Goal: Task Accomplishment & Management: Manage account settings

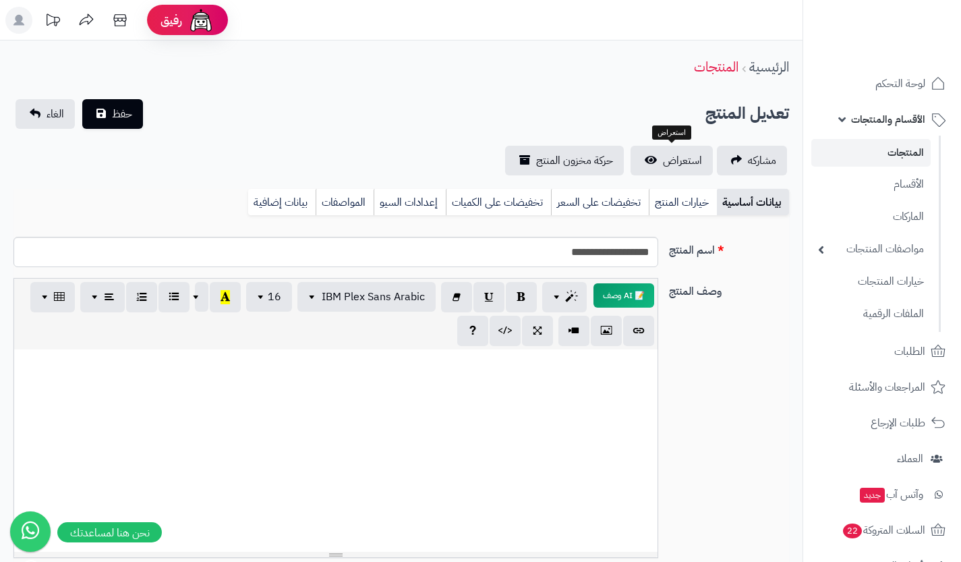
select select
click at [859, 219] on link "الماركات" at bounding box center [870, 216] width 119 height 28
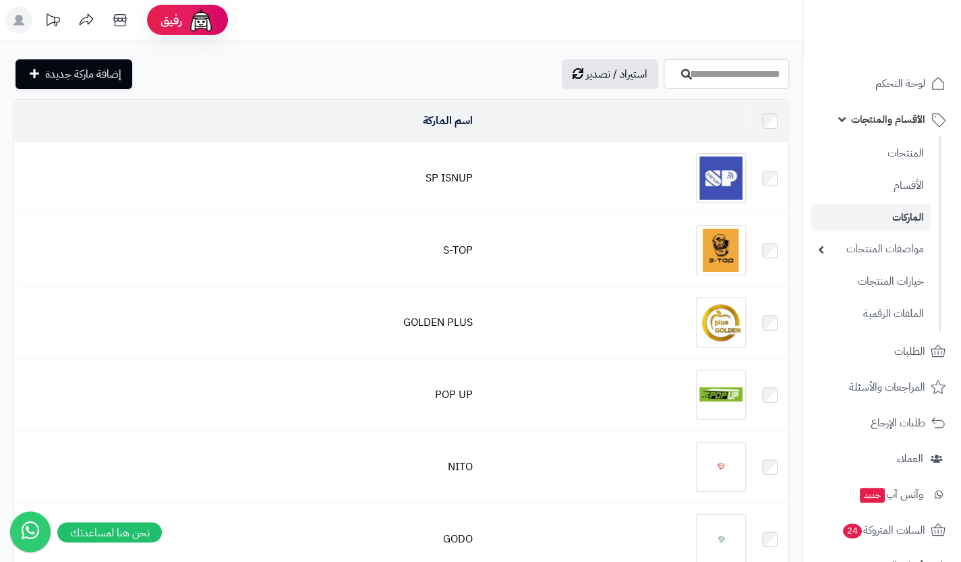
click at [654, 175] on div at bounding box center [615, 178] width 262 height 50
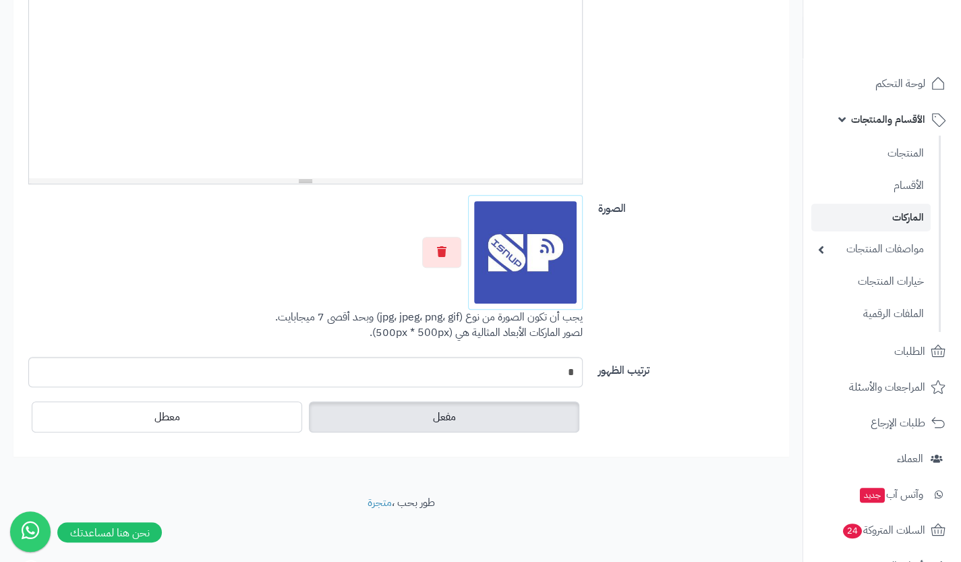
scroll to position [385, 0]
click at [888, 115] on span "الأقسام والمنتجات" at bounding box center [888, 119] width 74 height 19
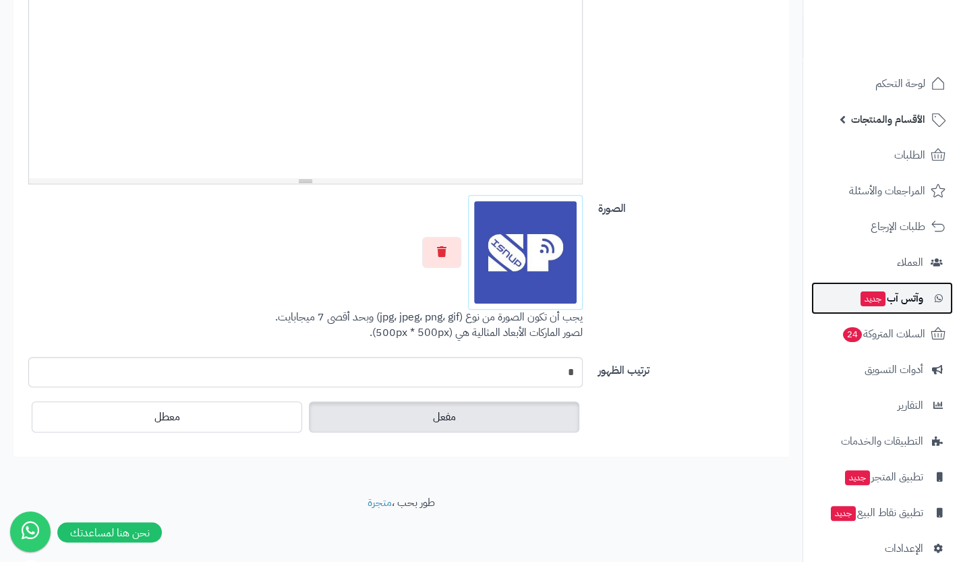
click at [904, 289] on span "وآتس آب جديد" at bounding box center [891, 298] width 64 height 19
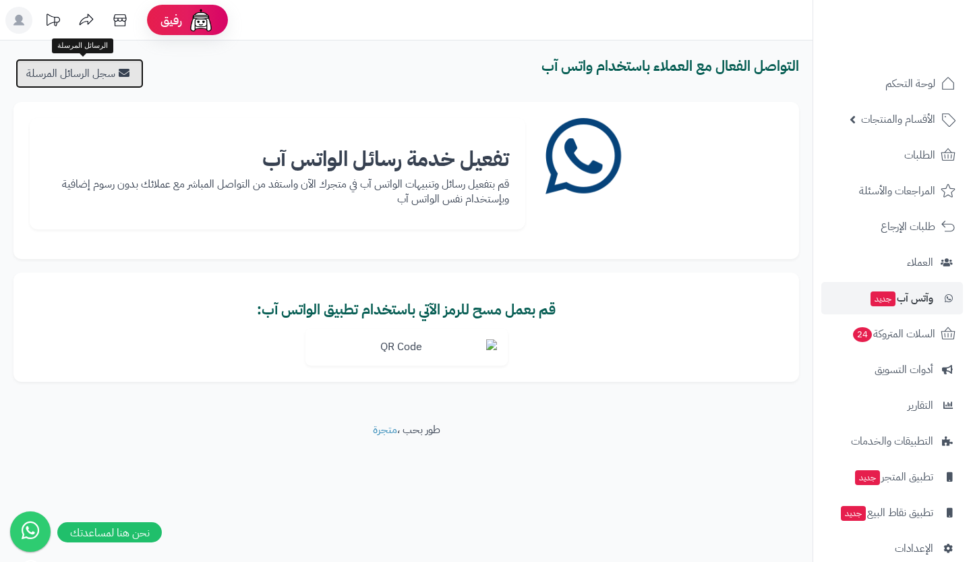
click at [104, 71] on link "سجل الرسائل المرسلة" at bounding box center [80, 74] width 128 height 30
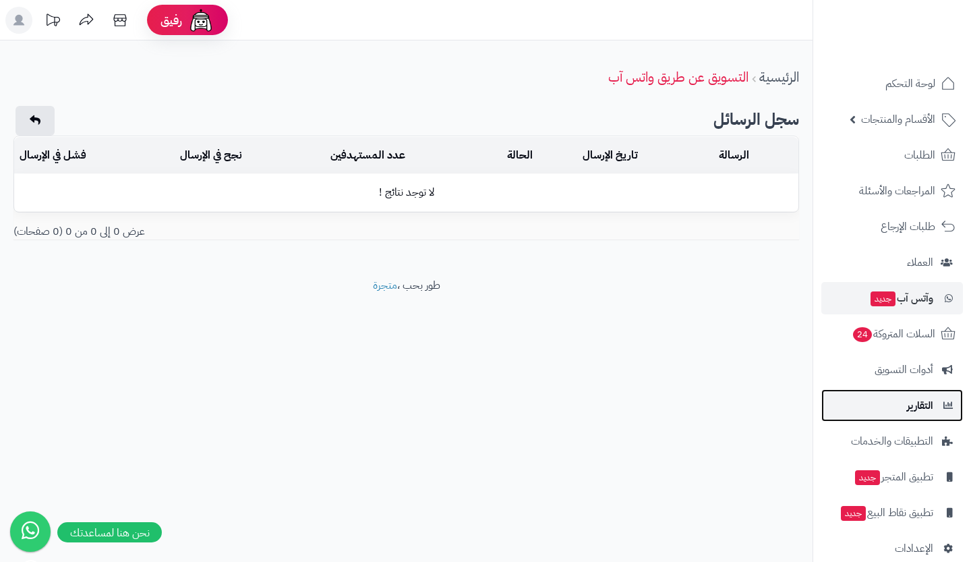
click at [934, 397] on link "التقارير" at bounding box center [893, 405] width 142 height 32
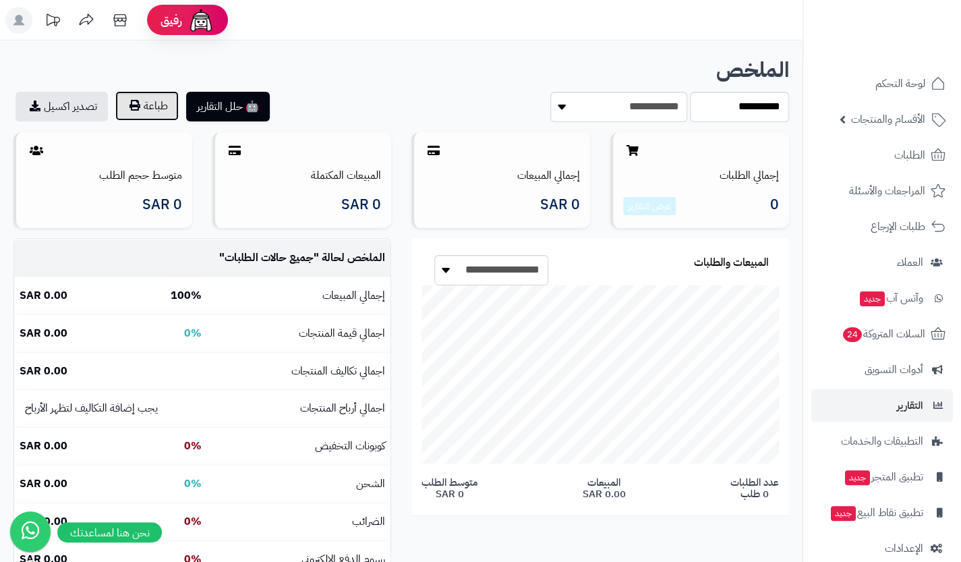
click at [149, 105] on button "طباعة" at bounding box center [146, 106] width 63 height 30
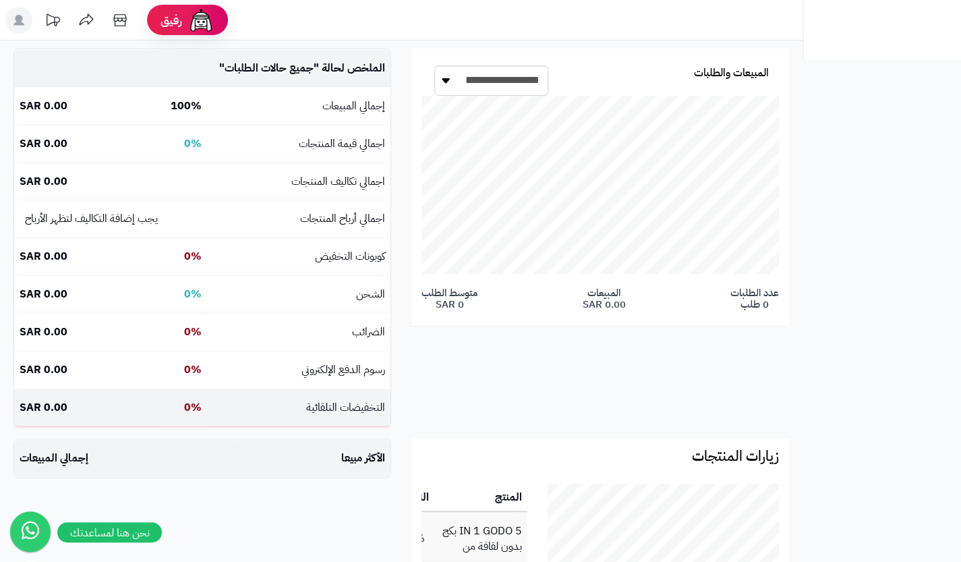
scroll to position [142, 258]
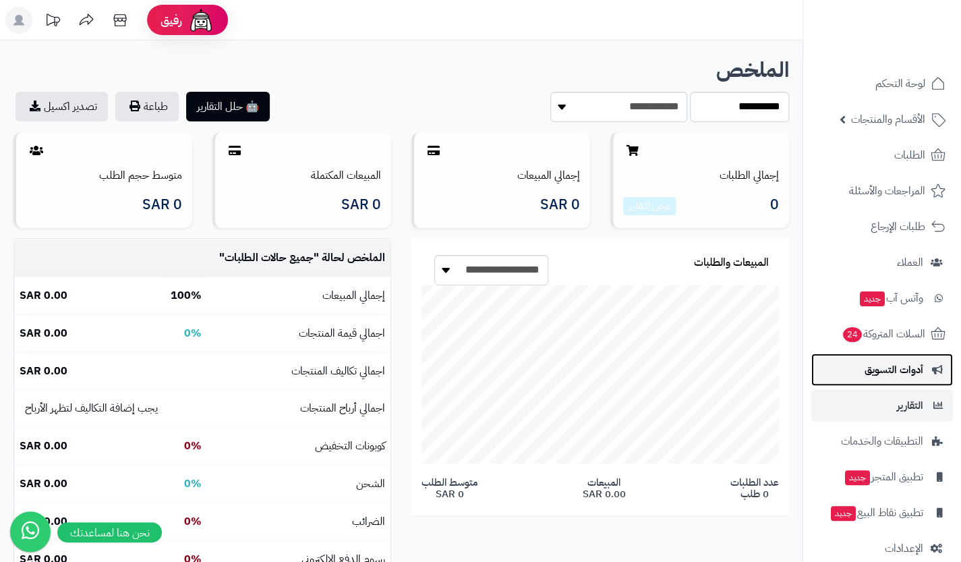
click at [870, 367] on span "أدوات التسويق" at bounding box center [894, 369] width 59 height 19
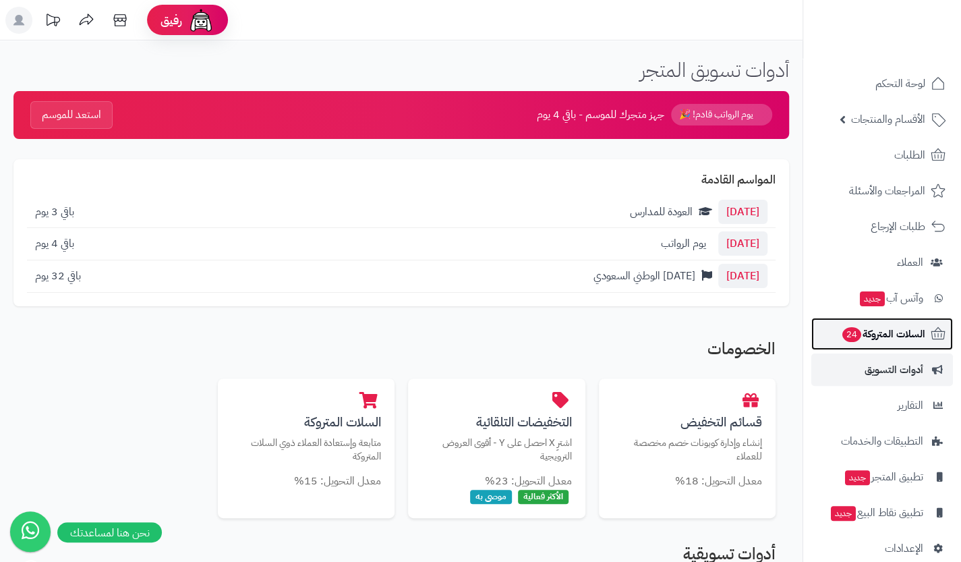
click at [870, 330] on span "السلات المتروكة 24" at bounding box center [883, 333] width 84 height 19
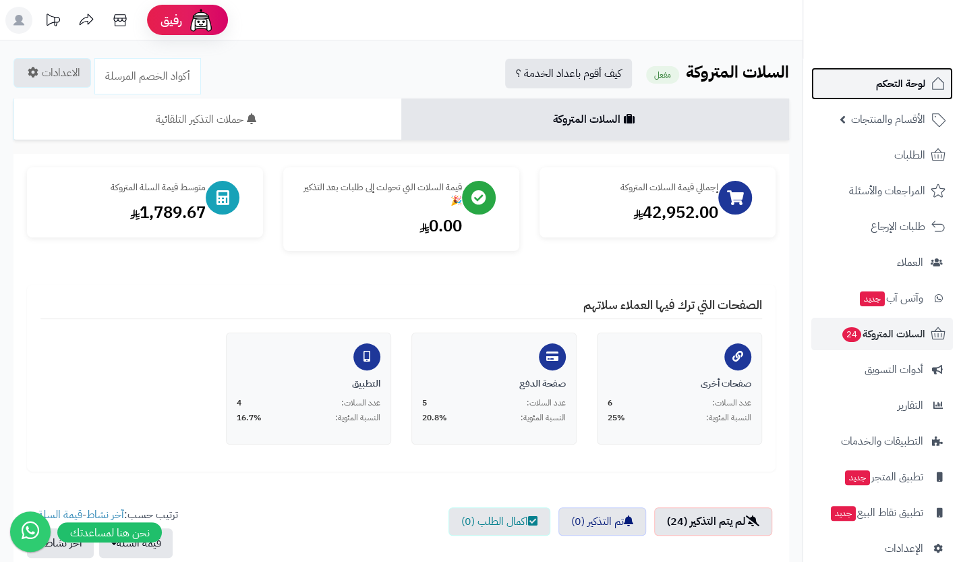
click at [912, 88] on span "لوحة التحكم" at bounding box center [900, 83] width 49 height 19
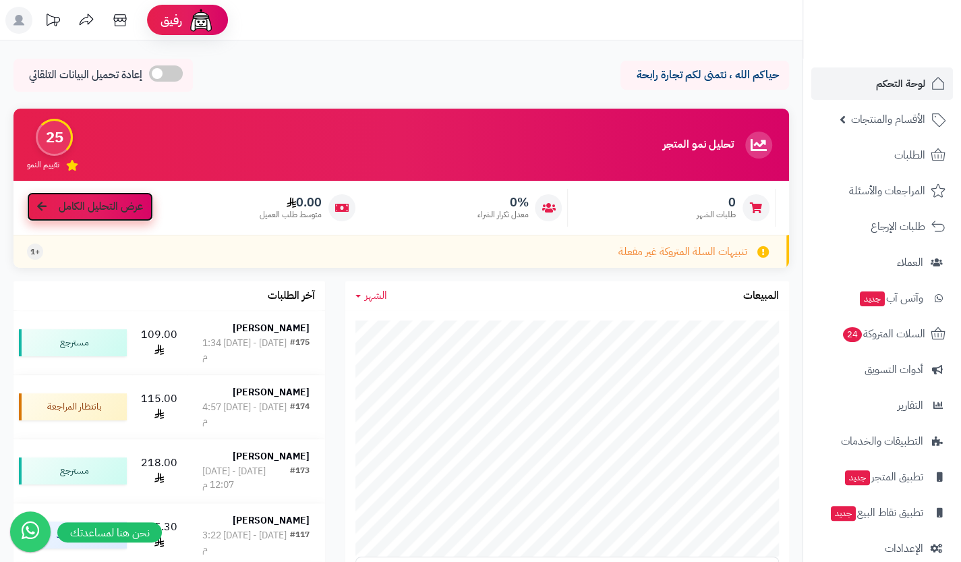
click at [71, 211] on span "عرض التحليل الكامل" at bounding box center [101, 207] width 84 height 16
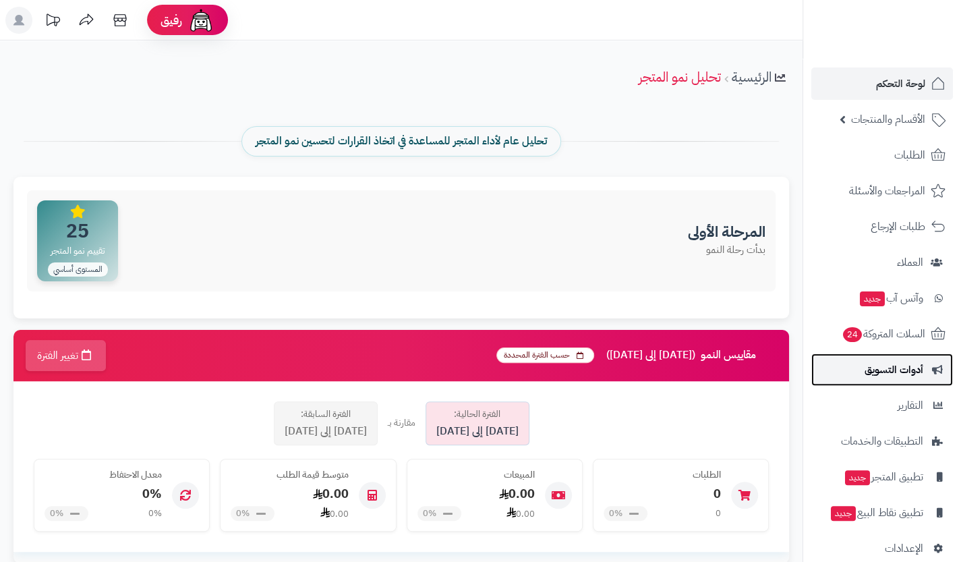
click at [911, 371] on span "أدوات التسويق" at bounding box center [894, 369] width 59 height 19
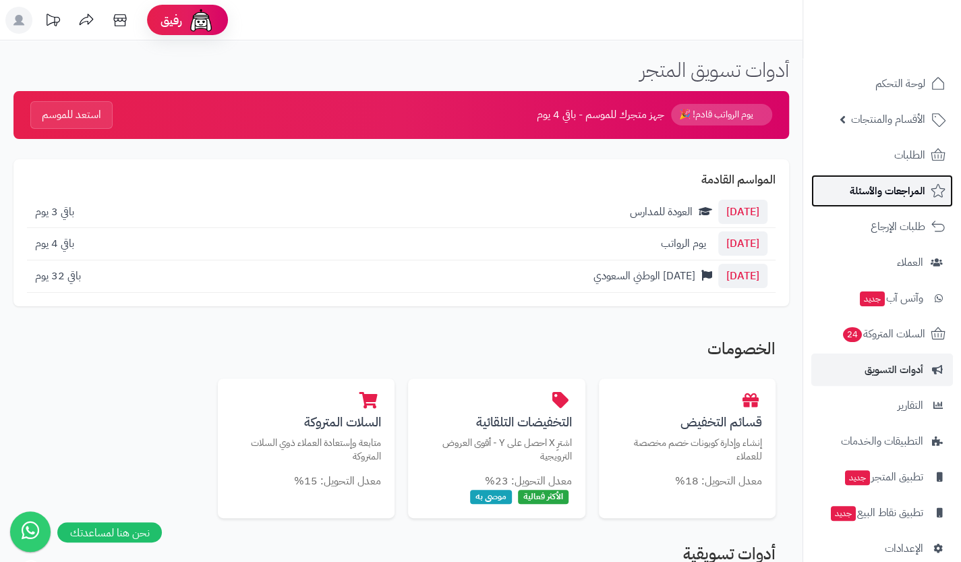
click at [900, 187] on span "المراجعات والأسئلة" at bounding box center [888, 190] width 76 height 19
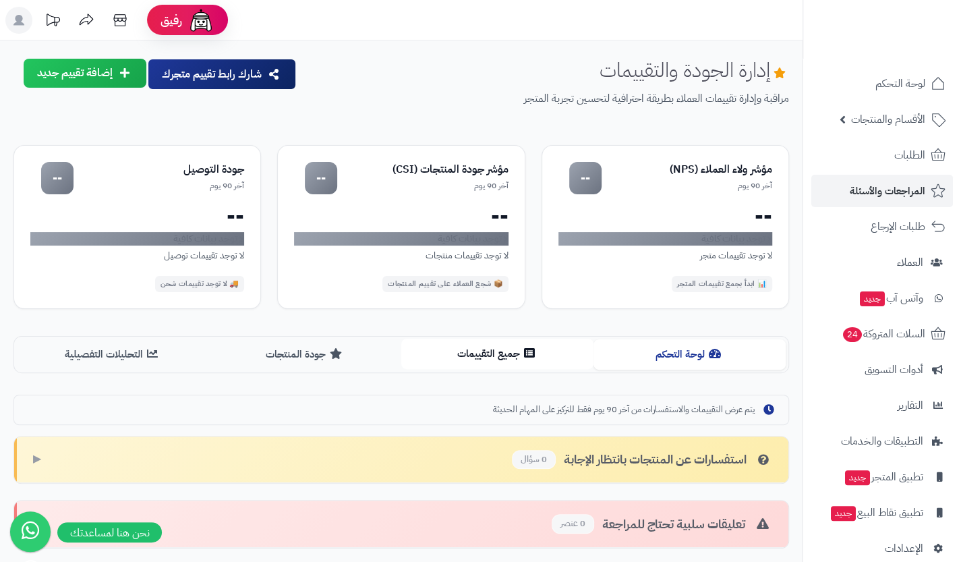
click at [515, 346] on button "جميع التقييمات" at bounding box center [497, 354] width 192 height 30
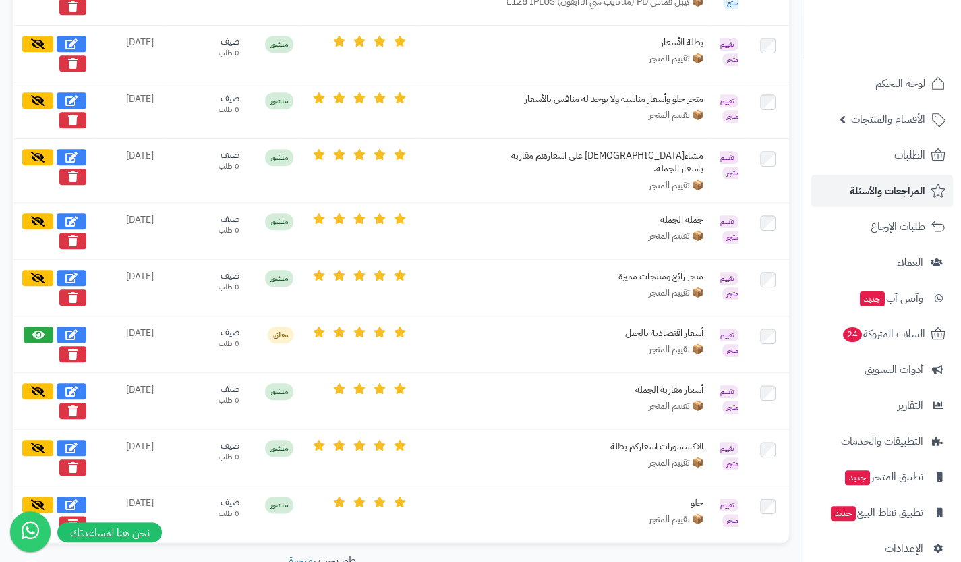
scroll to position [615, 0]
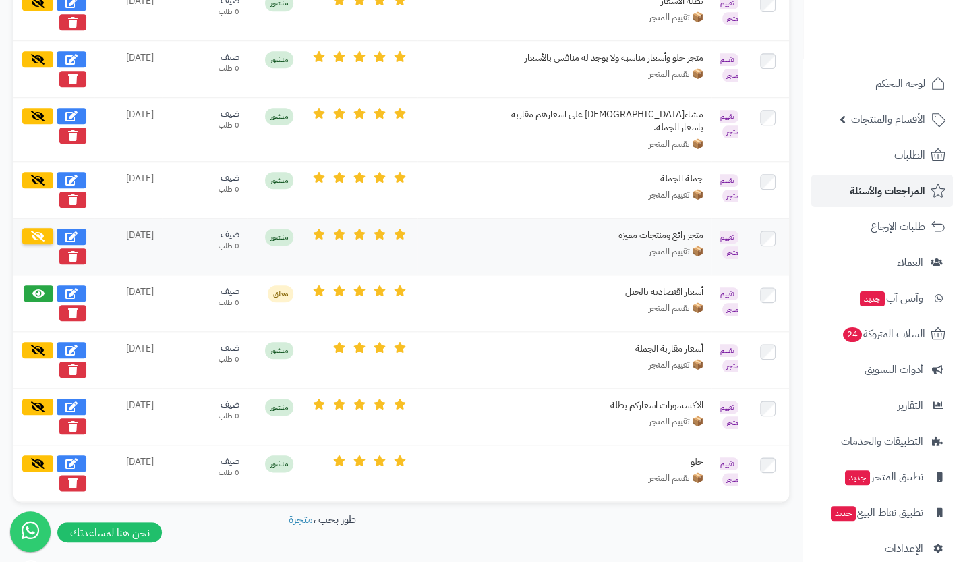
click at [35, 231] on icon at bounding box center [37, 236] width 13 height 11
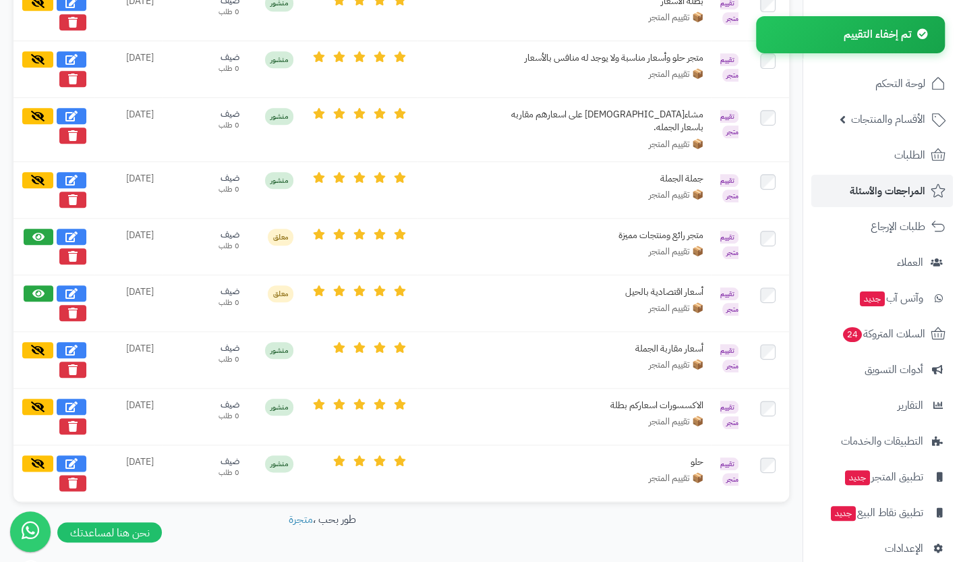
click at [35, 231] on icon at bounding box center [38, 236] width 12 height 11
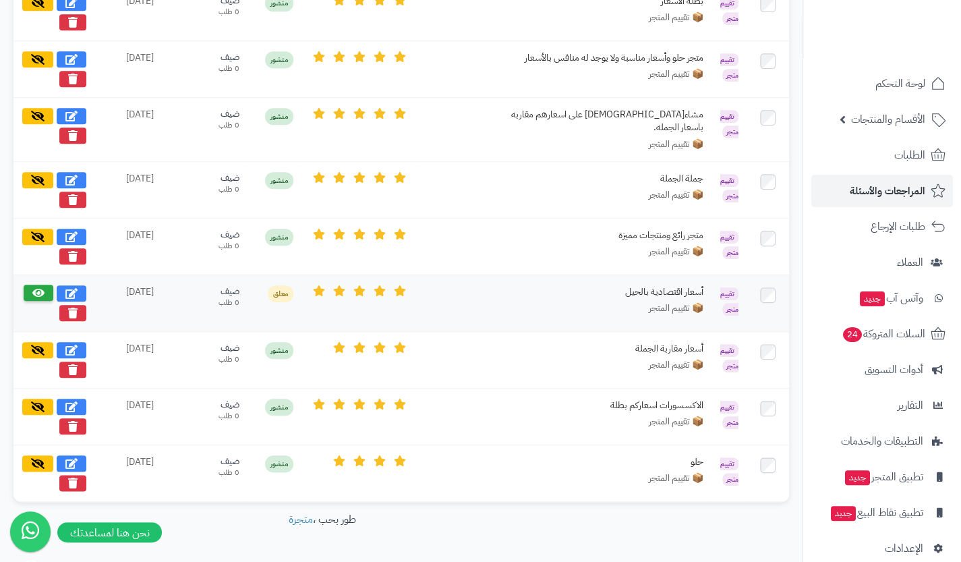
click at [30, 285] on button at bounding box center [39, 293] width 30 height 16
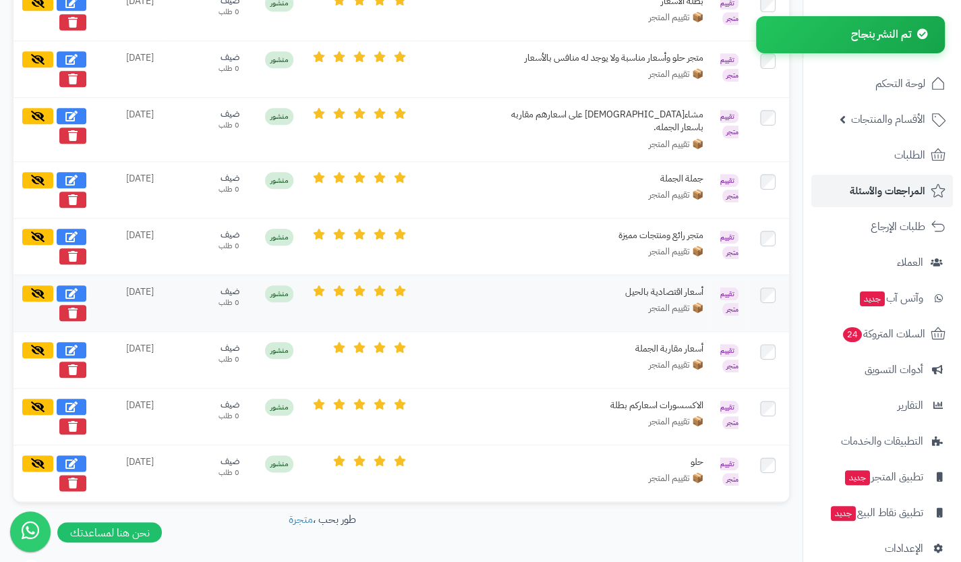
click at [730, 287] on span "تقييم متجر" at bounding box center [729, 301] width 18 height 28
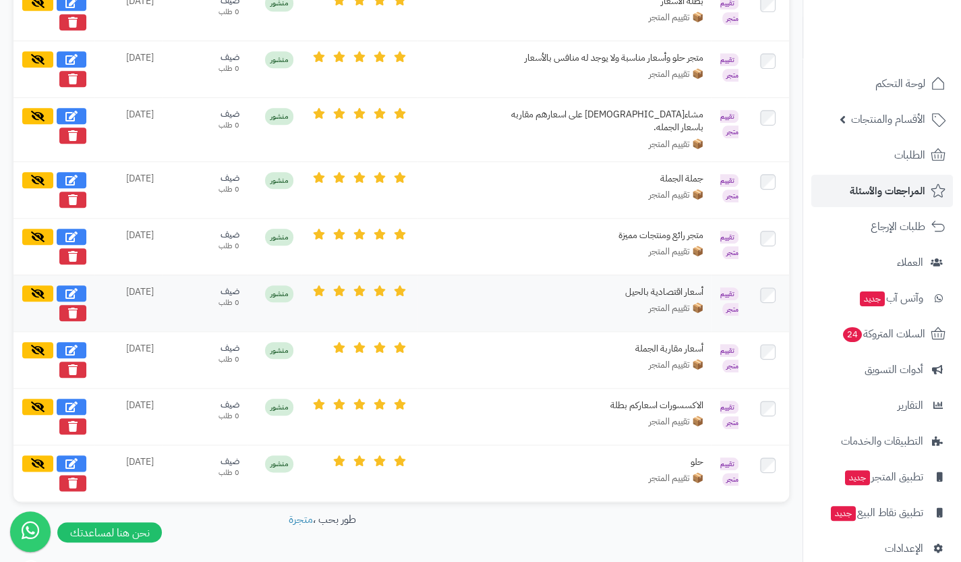
scroll to position [611, 0]
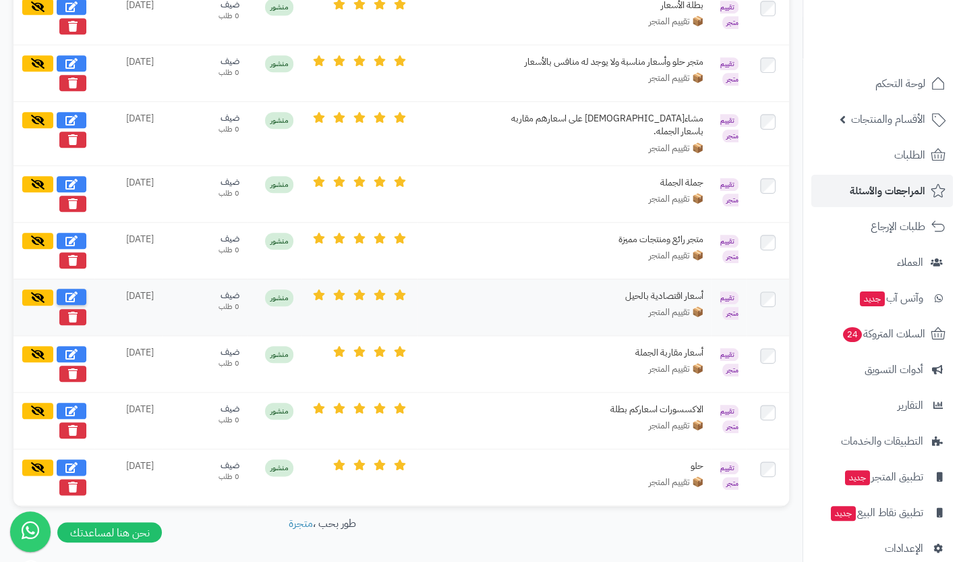
click at [71, 291] on icon at bounding box center [71, 296] width 12 height 11
select select "*"
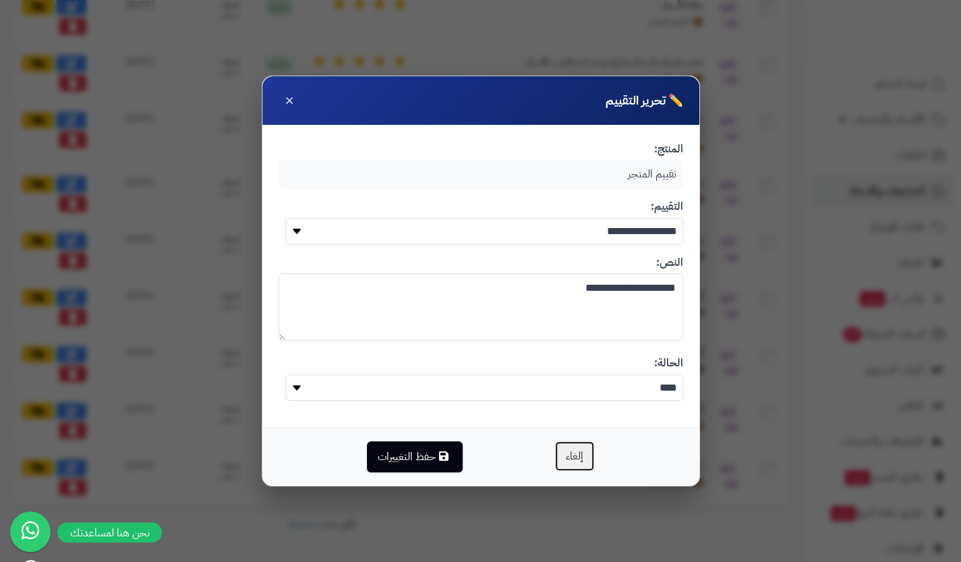
click at [578, 458] on button "إلغاء" at bounding box center [574, 455] width 40 height 31
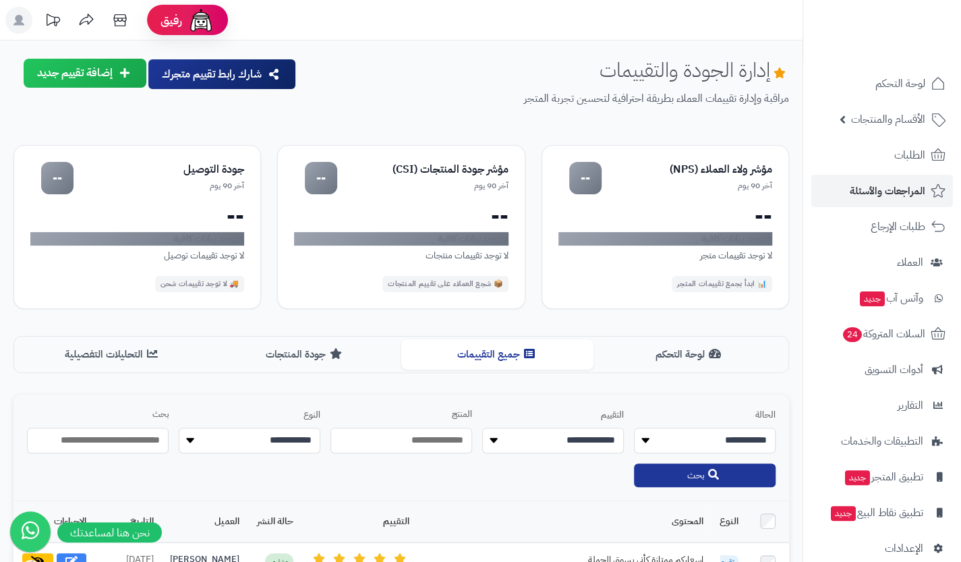
scroll to position [24, 0]
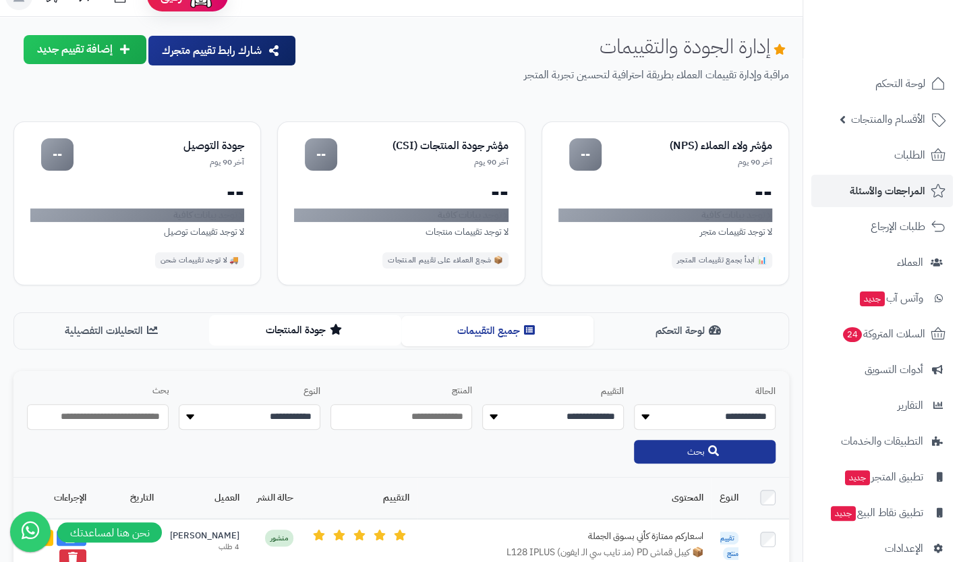
click at [317, 330] on button "جودة المنتجات" at bounding box center [305, 330] width 192 height 30
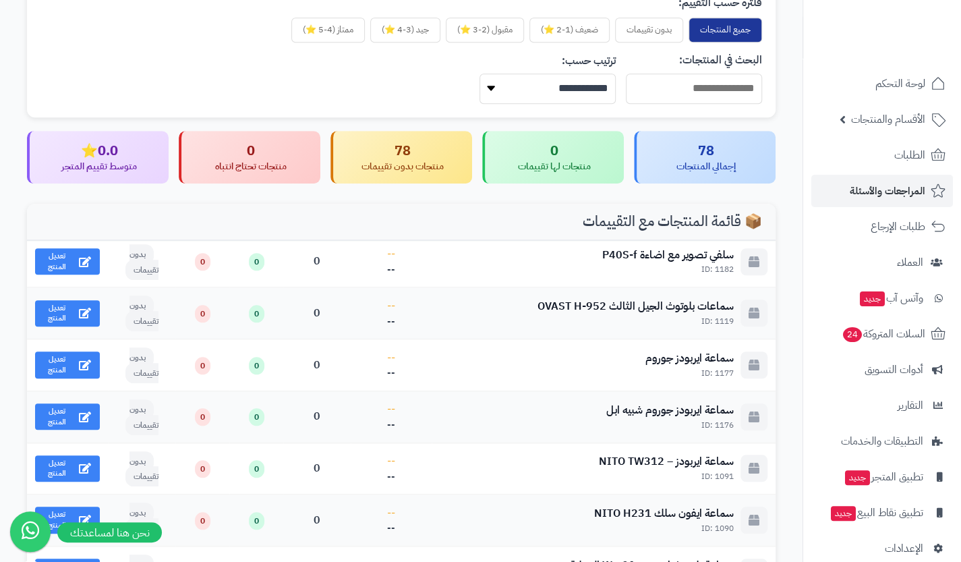
scroll to position [571, 0]
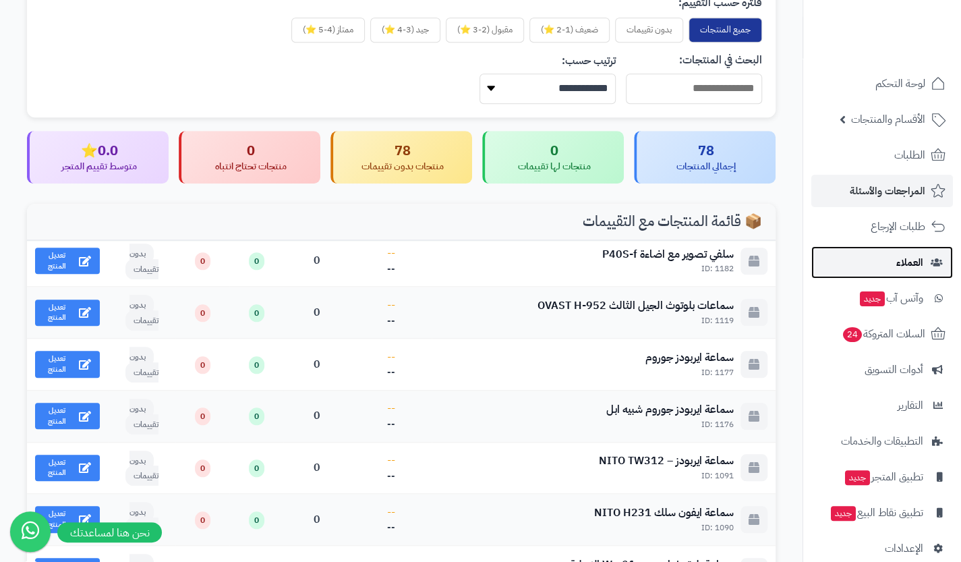
click at [923, 254] on link "العملاء" at bounding box center [882, 262] width 142 height 32
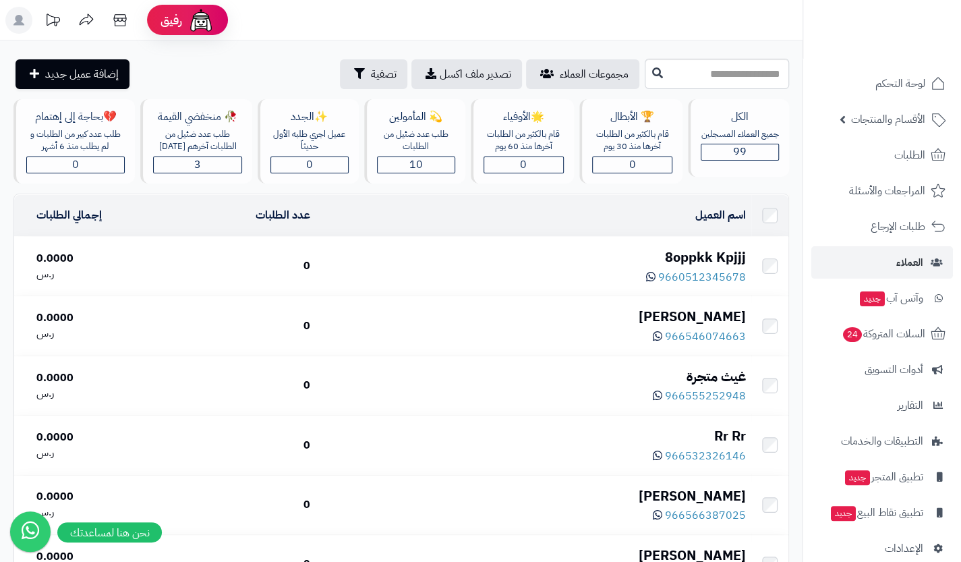
click at [718, 250] on div "8oppkk Kpjjj" at bounding box center [533, 258] width 425 height 20
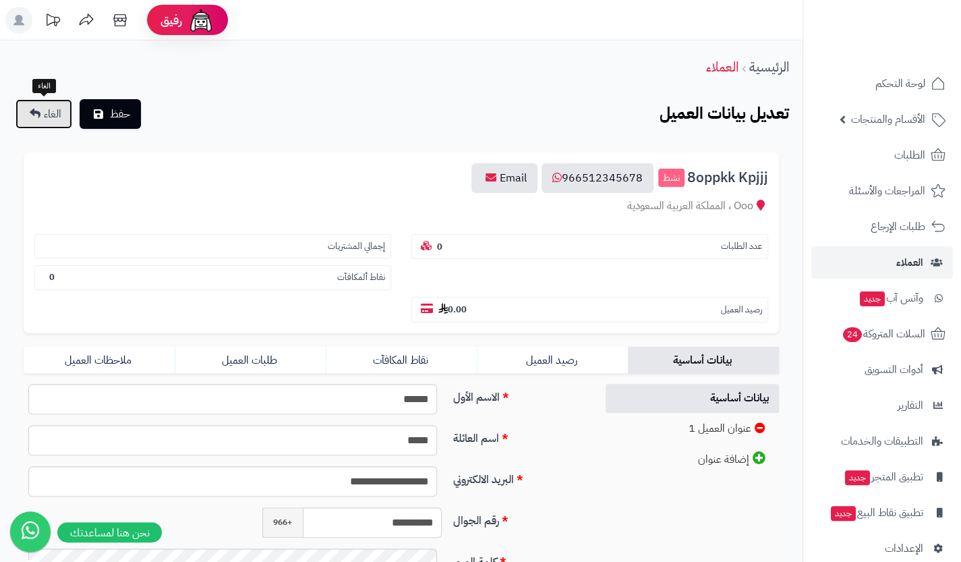
click at [53, 104] on link "الغاء" at bounding box center [44, 114] width 57 height 30
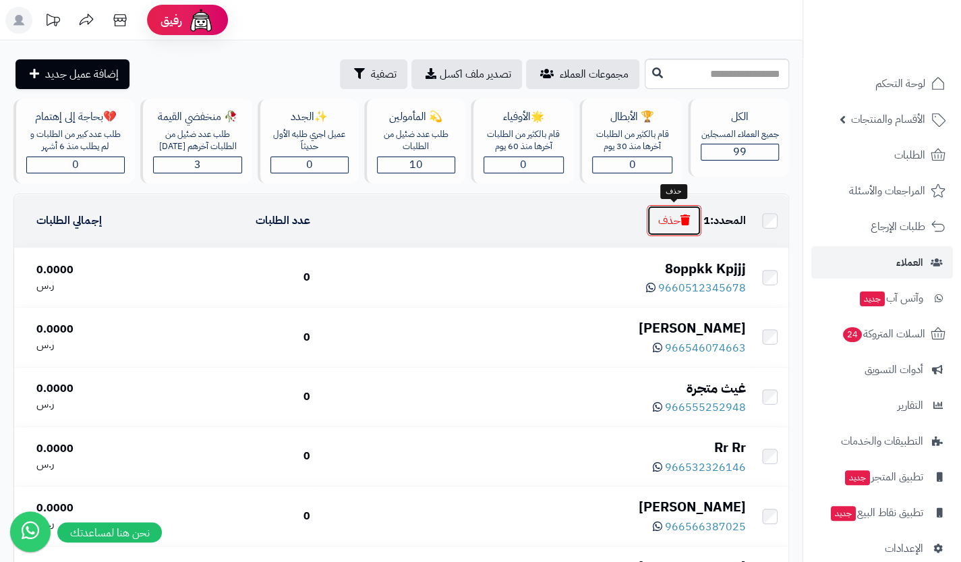
click at [671, 226] on button "حذف" at bounding box center [674, 220] width 55 height 31
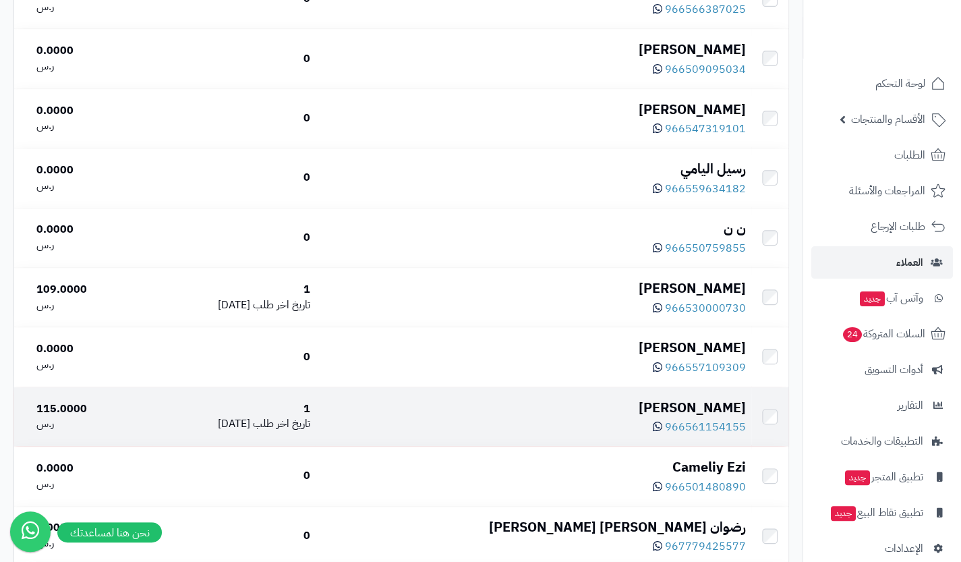
scroll to position [490, 0]
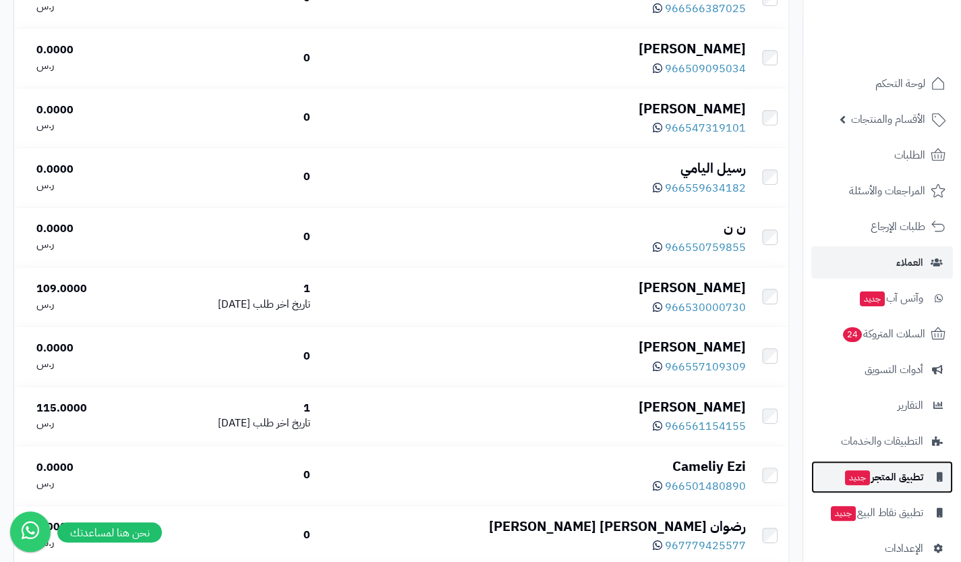
click at [900, 482] on span "تطبيق المتجر جديد" at bounding box center [884, 476] width 80 height 19
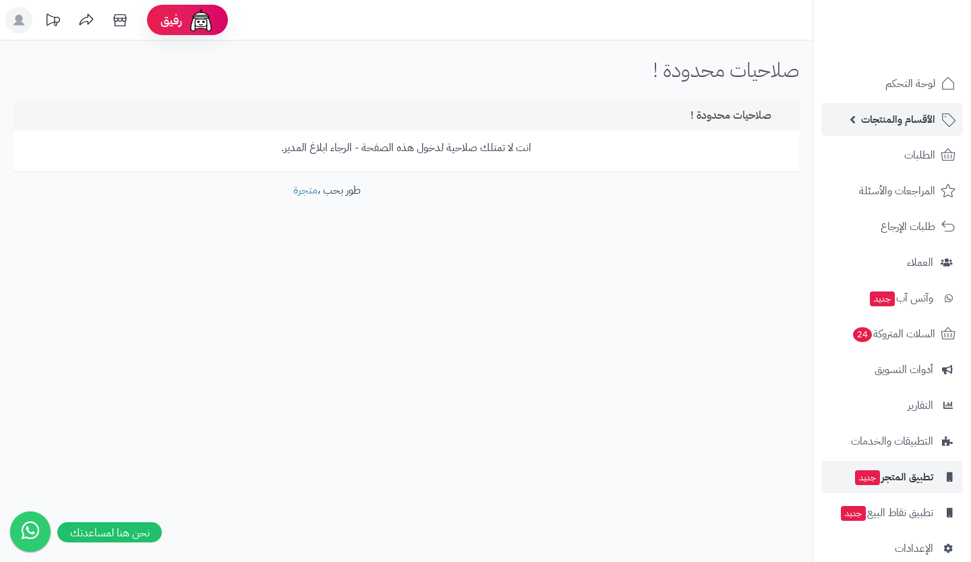
click at [921, 121] on span "الأقسام والمنتجات" at bounding box center [898, 119] width 74 height 19
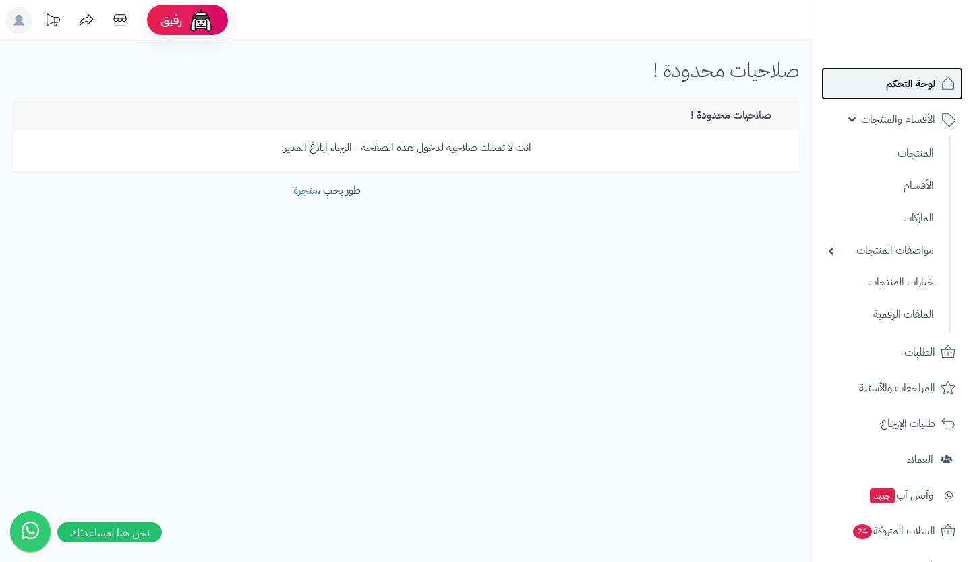
click at [920, 76] on span "لوحة التحكم" at bounding box center [910, 83] width 49 height 19
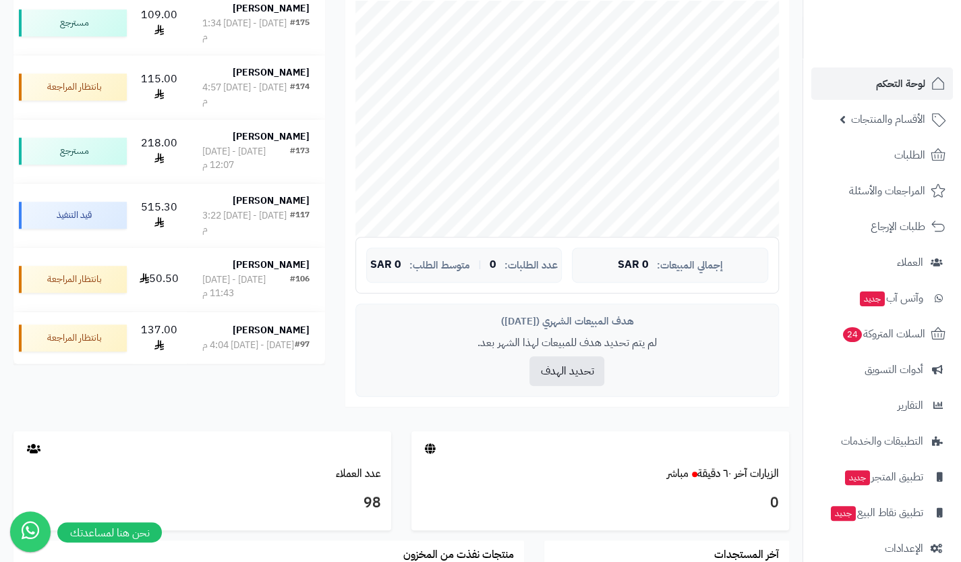
scroll to position [316, 0]
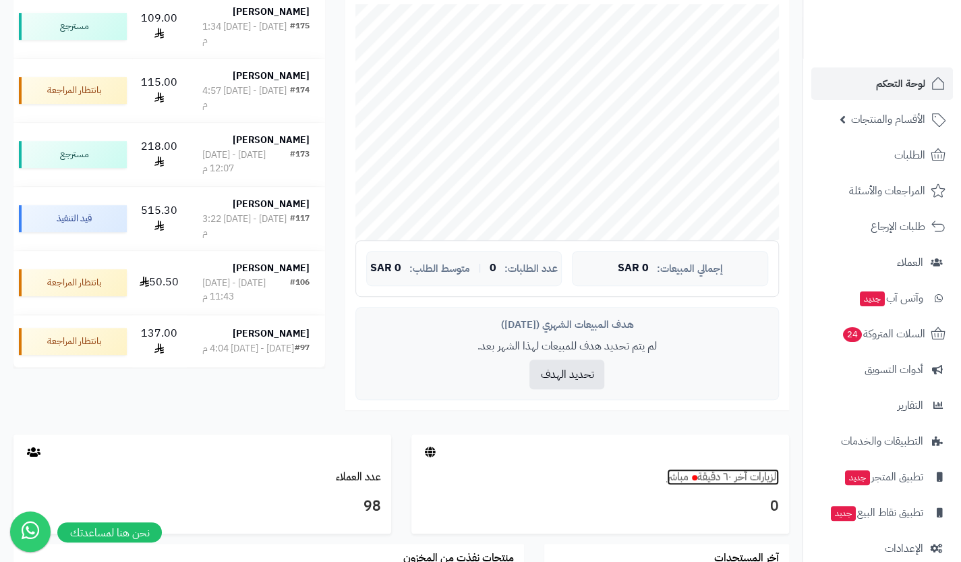
click at [737, 480] on link "الزيارات آخر ٦٠ دقيقة مباشر" at bounding box center [723, 477] width 112 height 16
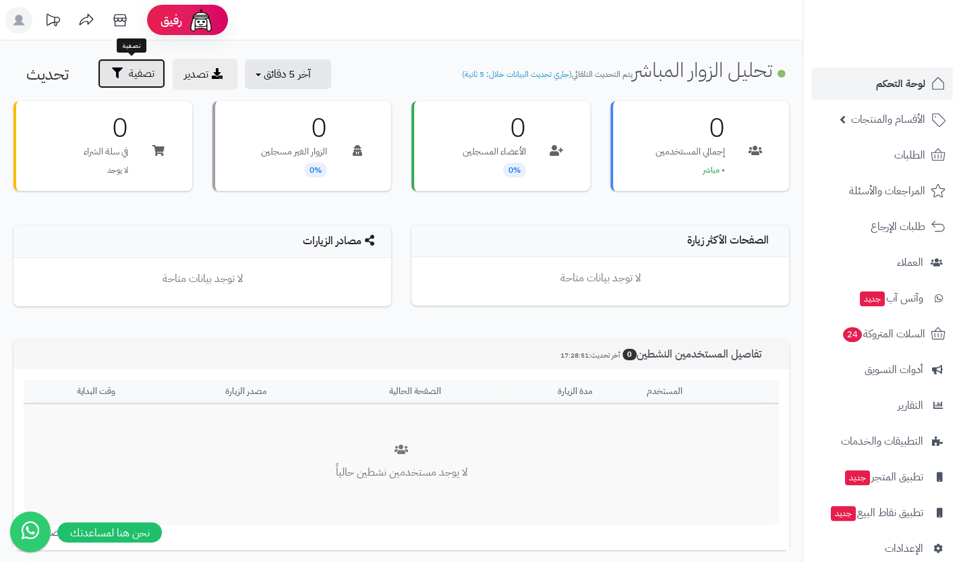
click at [148, 88] on button "تصفية" at bounding box center [131, 74] width 67 height 30
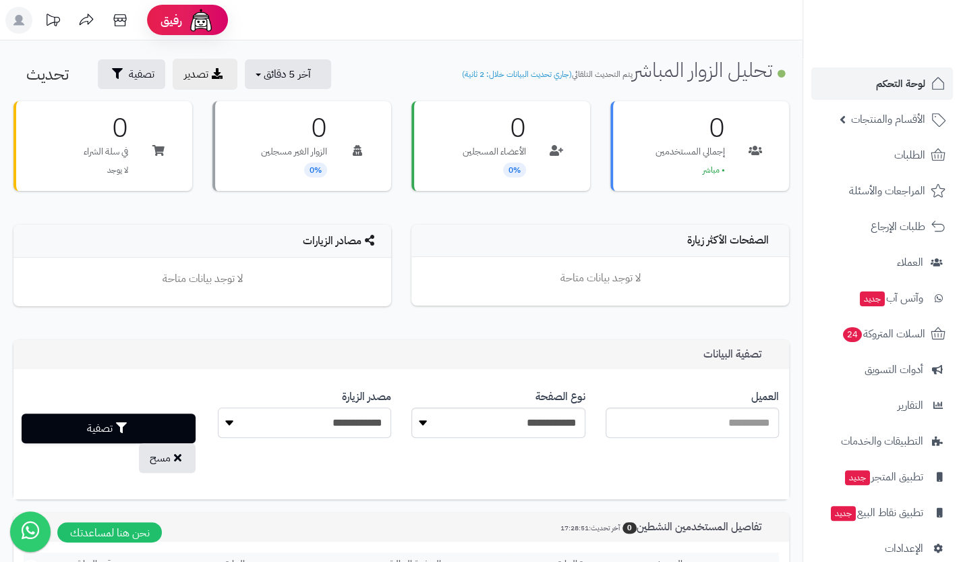
click at [357, 420] on select "**********" at bounding box center [304, 422] width 173 height 30
select select "******"
click at [218, 407] on select "**********" at bounding box center [304, 422] width 173 height 30
click at [171, 417] on button "تصفية" at bounding box center [109, 428] width 174 height 30
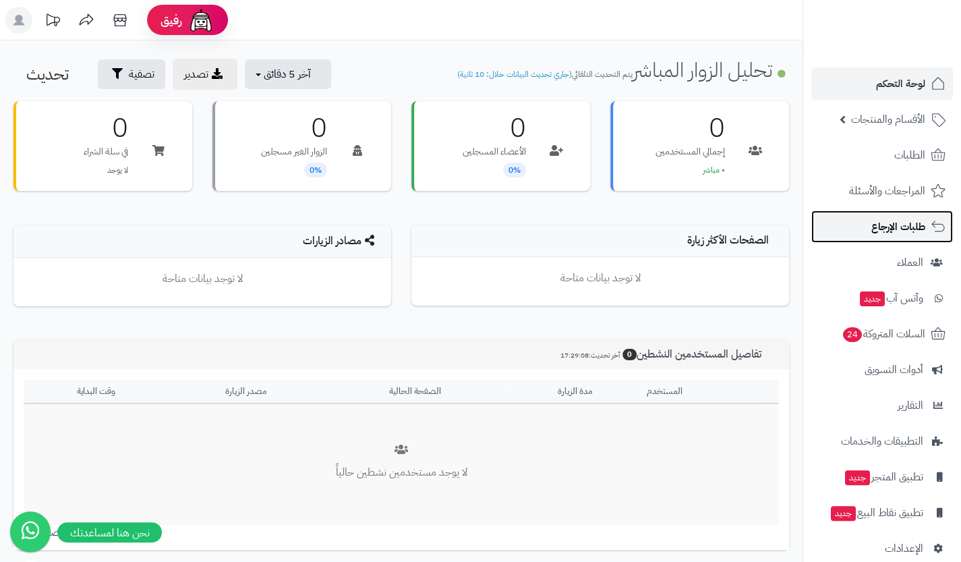
click at [901, 222] on span "طلبات الإرجاع" at bounding box center [899, 226] width 54 height 19
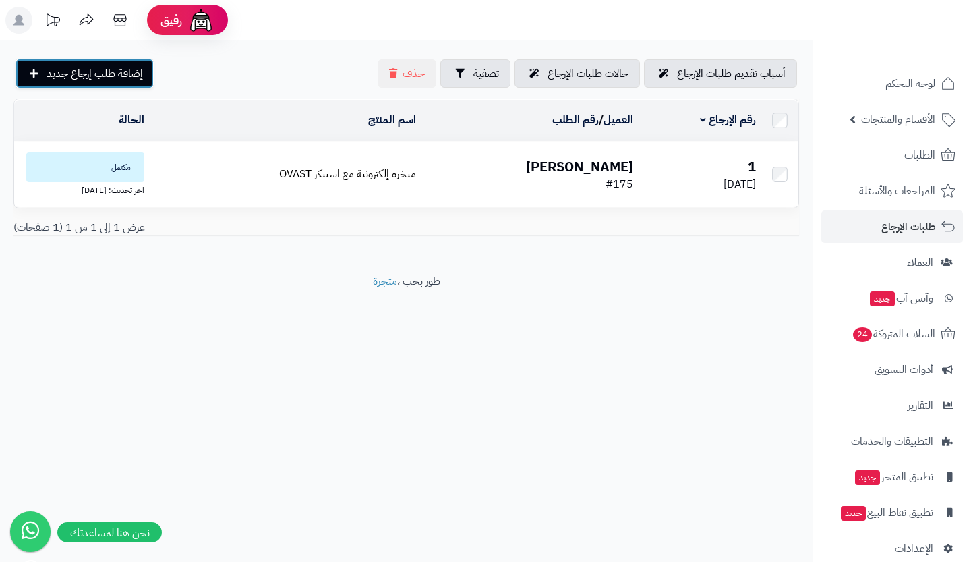
click at [136, 69] on span "إضافة طلب إرجاع جديد" at bounding box center [95, 73] width 96 height 16
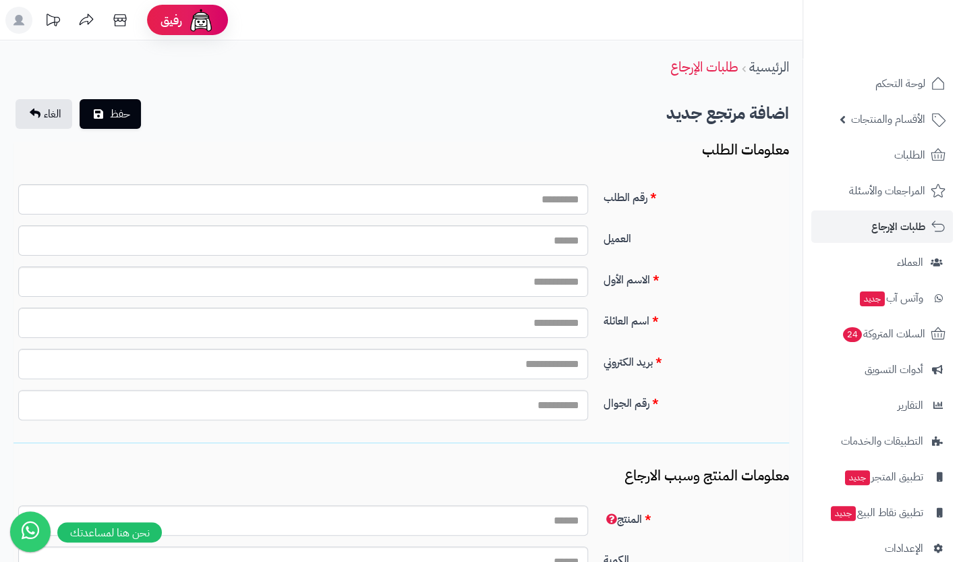
scroll to position [302, 0]
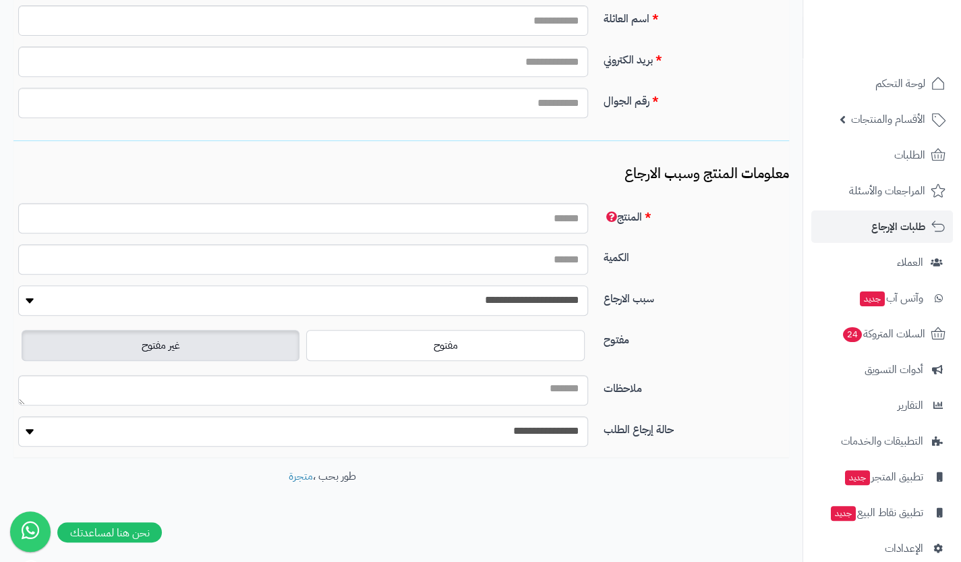
click at [472, 297] on select "**********" at bounding box center [302, 300] width 569 height 30
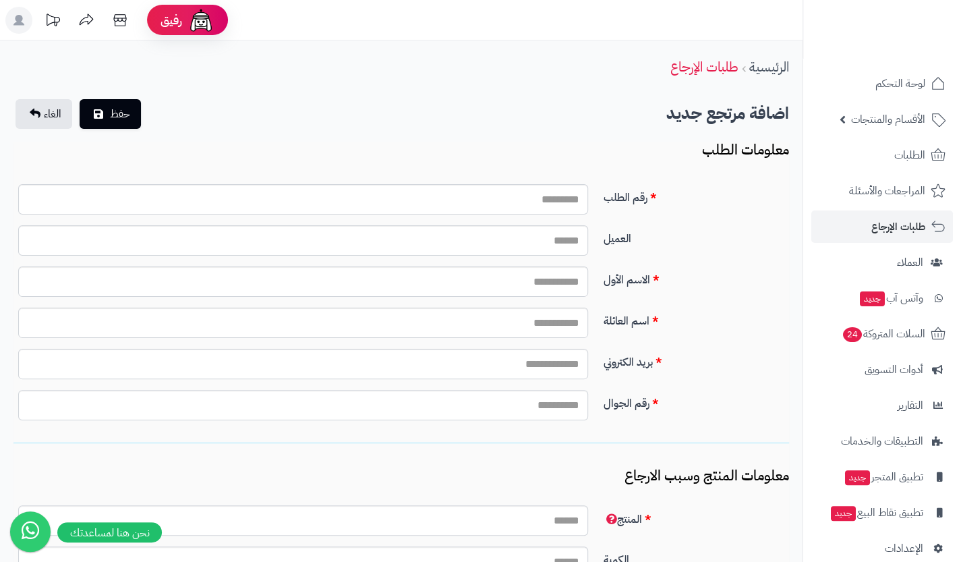
click at [59, 30] on icon at bounding box center [52, 20] width 27 height 27
click at [115, 22] on icon at bounding box center [119, 20] width 13 height 12
click at [124, 24] on icon at bounding box center [120, 20] width 27 height 27
click at [61, 18] on icon at bounding box center [52, 20] width 27 height 27
click at [49, 22] on icon at bounding box center [52, 20] width 27 height 27
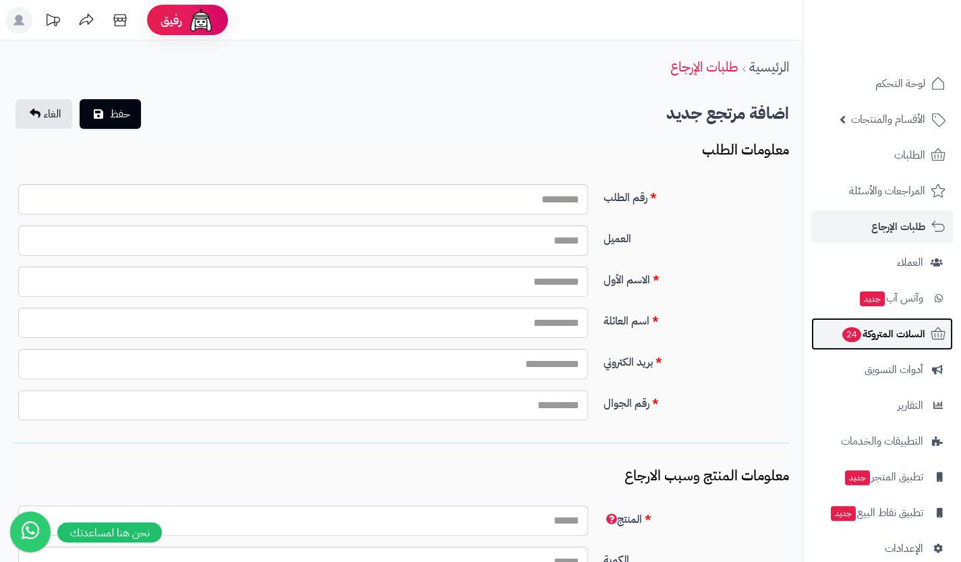
click at [872, 338] on span "السلات المتروكة 24" at bounding box center [883, 333] width 84 height 19
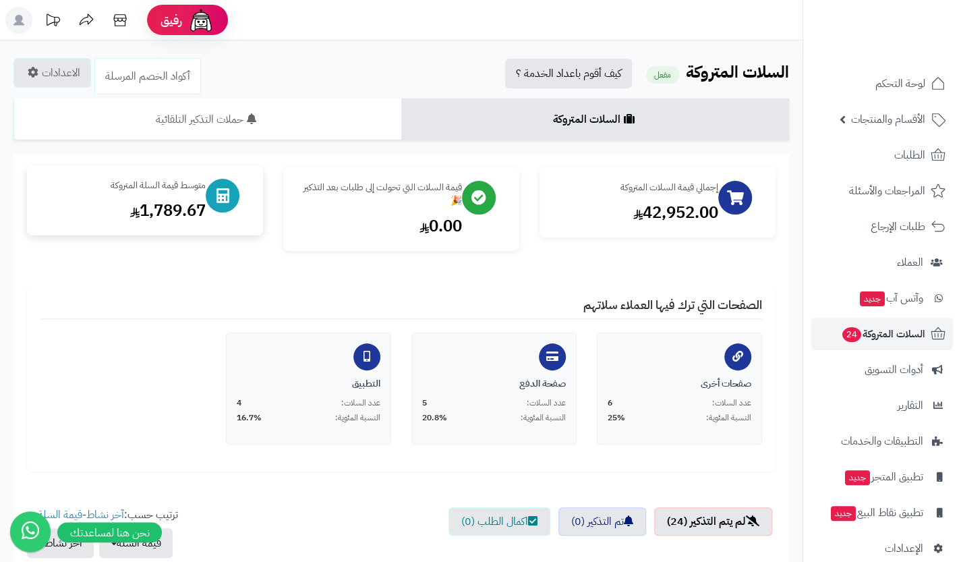
click at [183, 199] on div "1,789.67" at bounding box center [122, 210] width 165 height 23
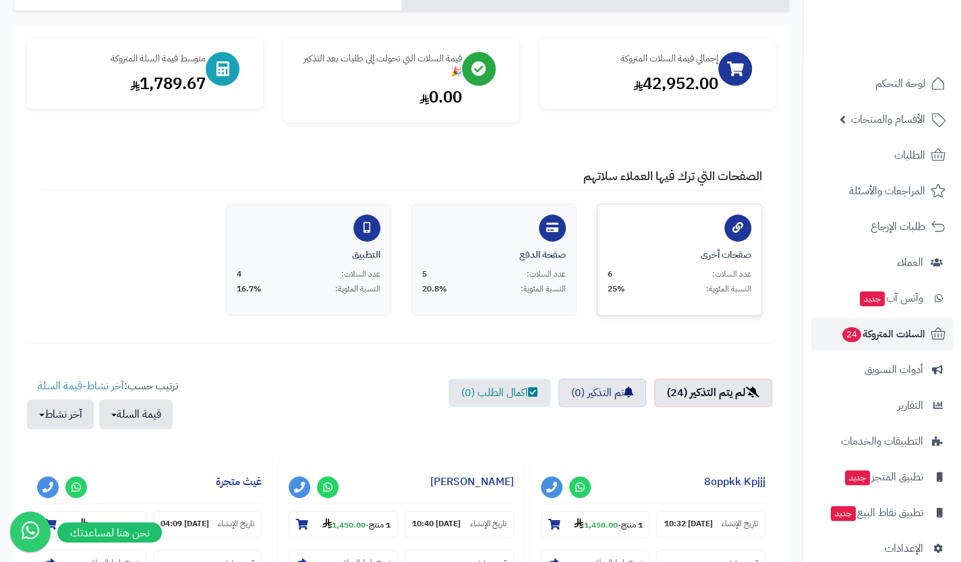
scroll to position [130, 0]
click at [687, 242] on div "صفحات أخرى عدد السلات: 6 النسبة المئوية: 25%" at bounding box center [679, 259] width 165 height 112
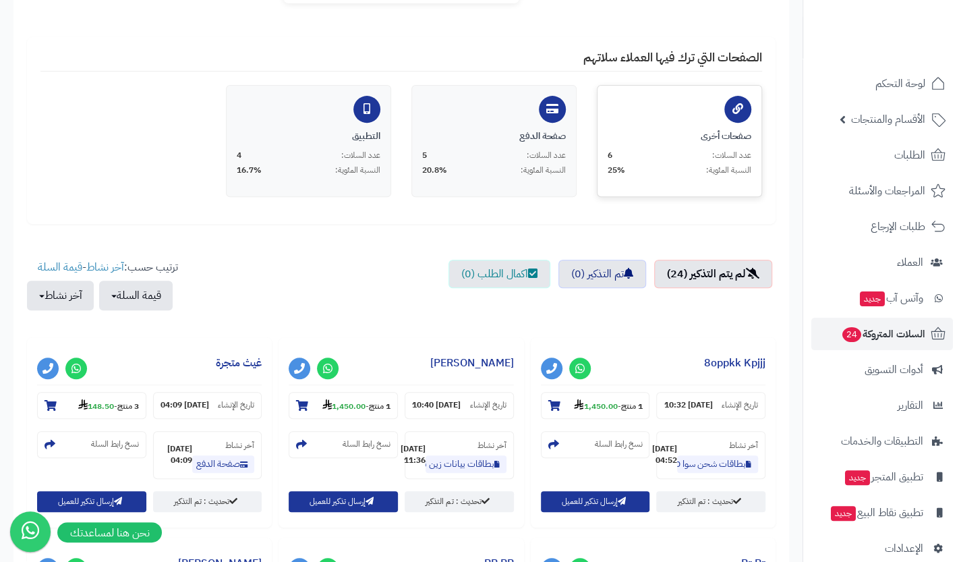
scroll to position [248, 0]
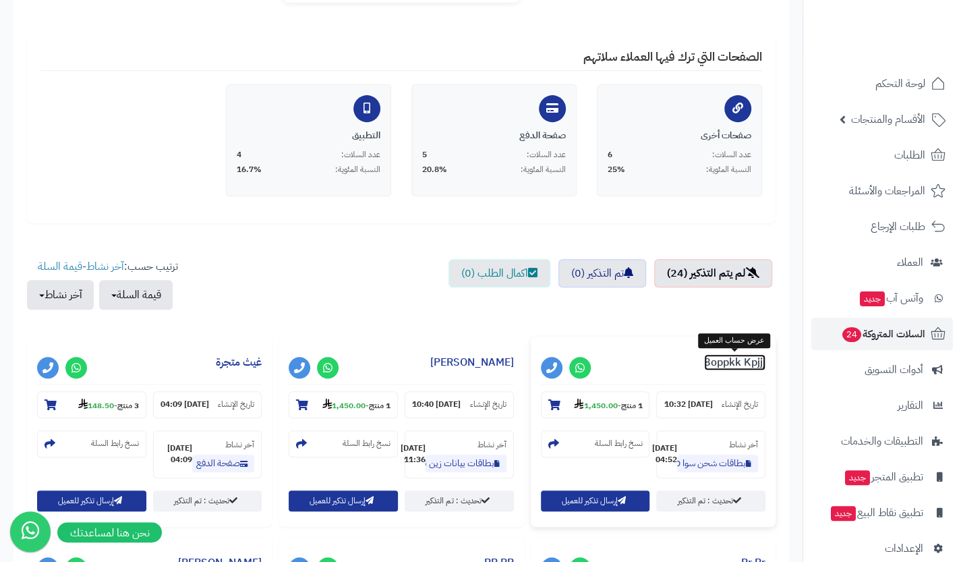
click at [737, 357] on link "8oppkk Kpjjj" at bounding box center [734, 362] width 61 height 16
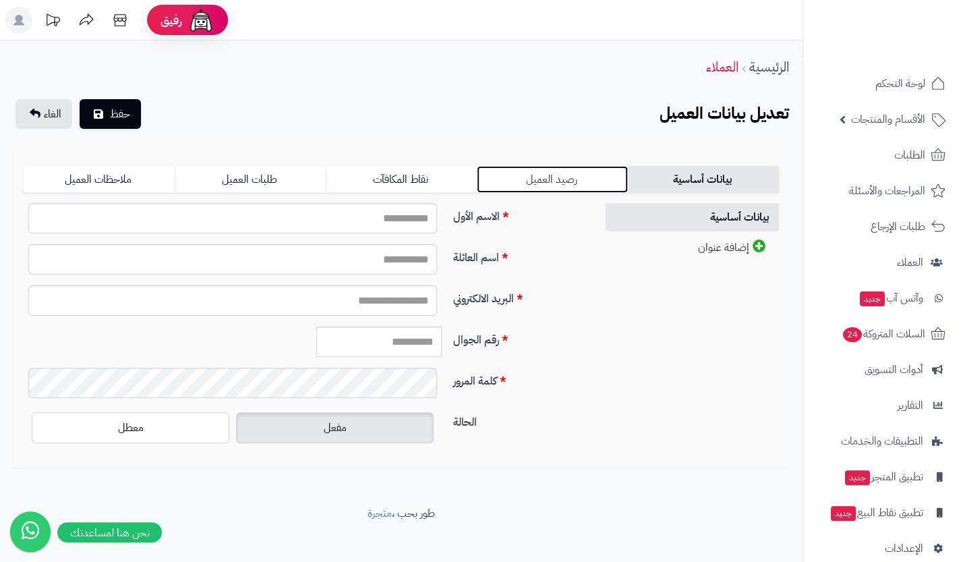
click at [561, 184] on link "رصيد العميل" at bounding box center [552, 179] width 151 height 27
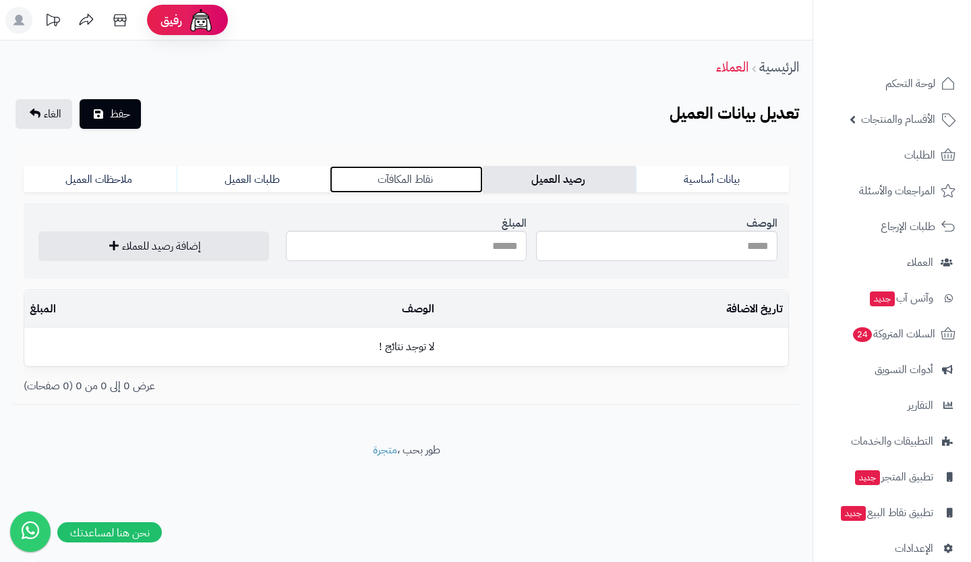
click at [427, 175] on link "نقاط المكافآت" at bounding box center [406, 179] width 153 height 27
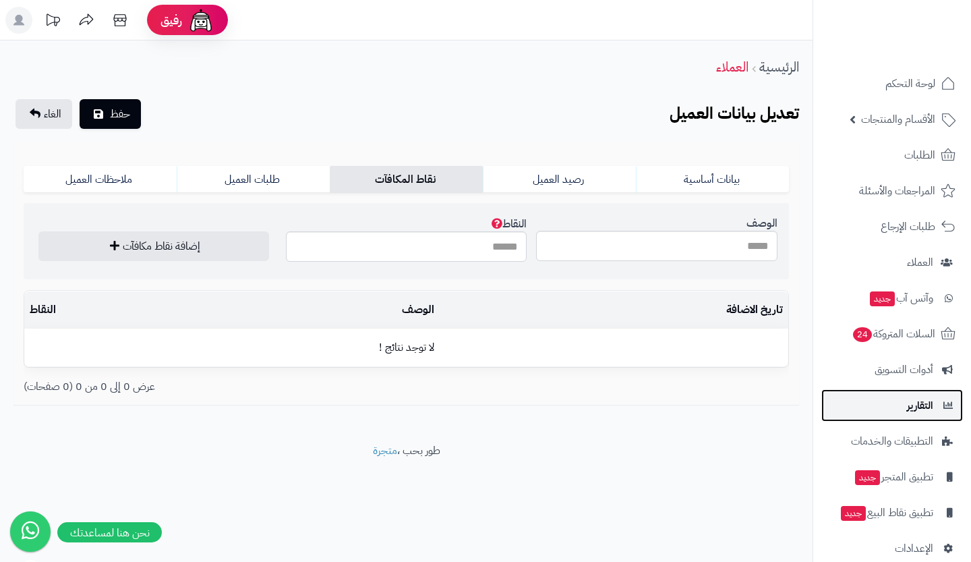
click at [911, 397] on span "التقارير" at bounding box center [920, 405] width 26 height 19
